Goal: Information Seeking & Learning: Learn about a topic

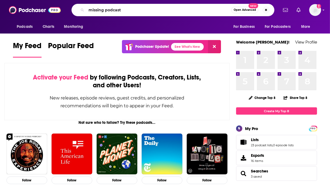
type input "missing podcast"
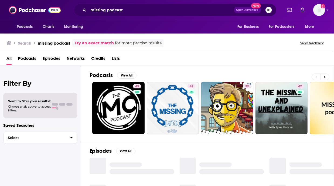
click at [126, 79] on div "Podcasts View All" at bounding box center [212, 77] width 244 height 10
click at [128, 75] on button "View All" at bounding box center [126, 75] width 19 height 6
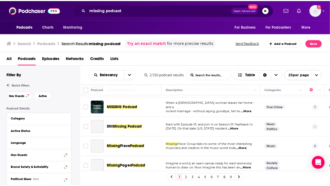
scroll to position [243, 0]
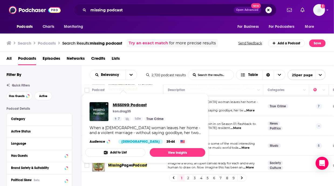
click at [120, 103] on span "MISSING Podcast" at bounding box center [139, 104] width 53 height 5
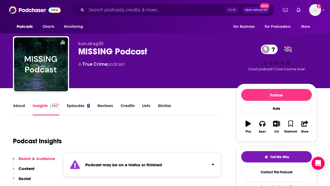
click at [77, 104] on link "Episodes 1" at bounding box center [78, 109] width 23 height 12
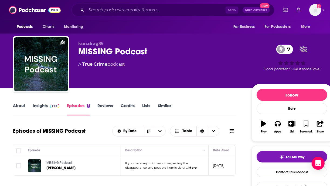
click at [225, 167] on p "[DATE]" at bounding box center [219, 165] width 12 height 5
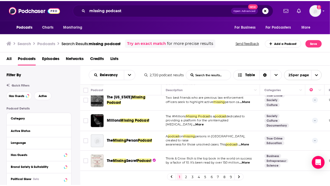
scroll to position [436, 0]
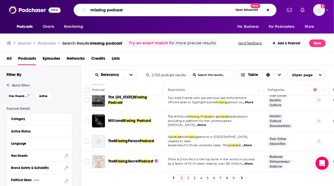
click at [147, 12] on input "missing podcast" at bounding box center [161, 10] width 145 height 9
type input "missing crawlspace media"
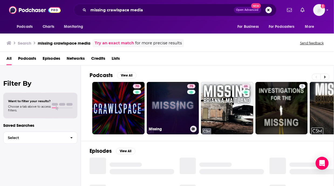
click at [173, 103] on link "75 Missing" at bounding box center [173, 108] width 52 height 52
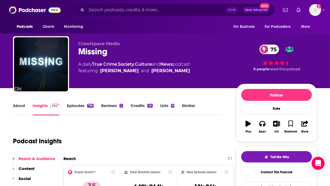
click at [82, 105] on link "Episodes 796" at bounding box center [80, 109] width 27 height 12
